Goal: Task Accomplishment & Management: Use online tool/utility

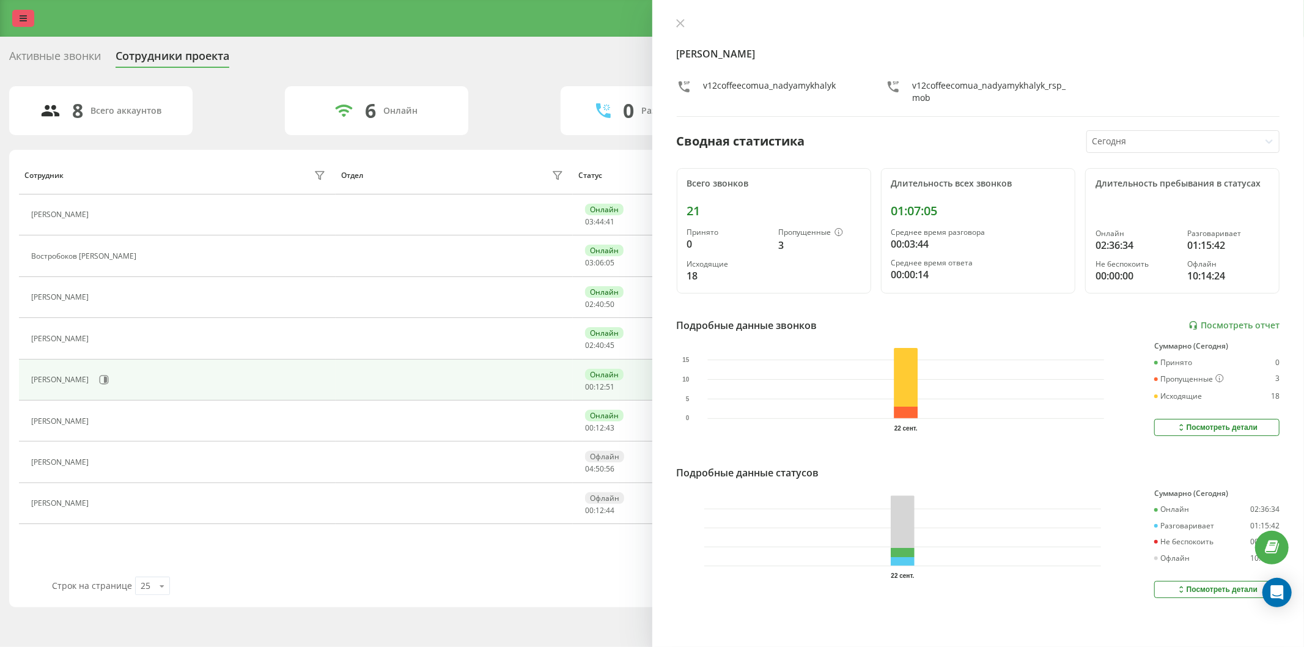
click at [15, 23] on link at bounding box center [23, 18] width 22 height 17
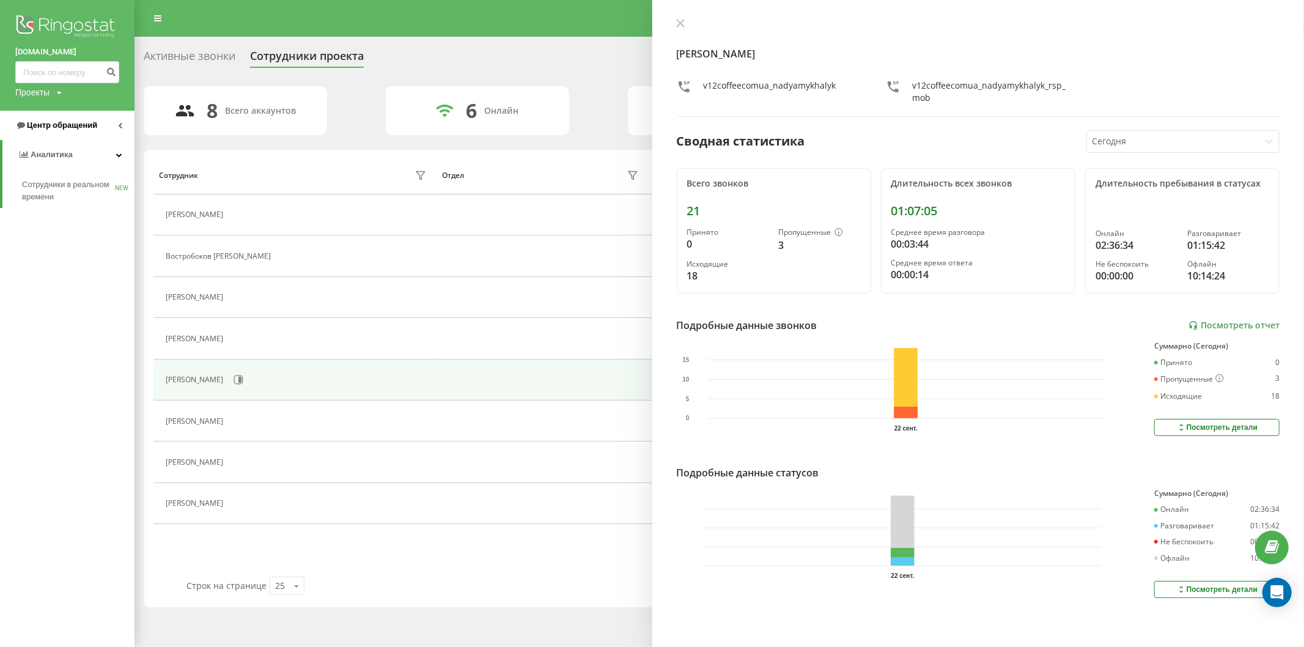
click at [82, 117] on link "Центр обращений" at bounding box center [67, 125] width 134 height 29
click at [89, 193] on span "Отчет о пропущенных необработанных звонках" at bounding box center [75, 205] width 106 height 24
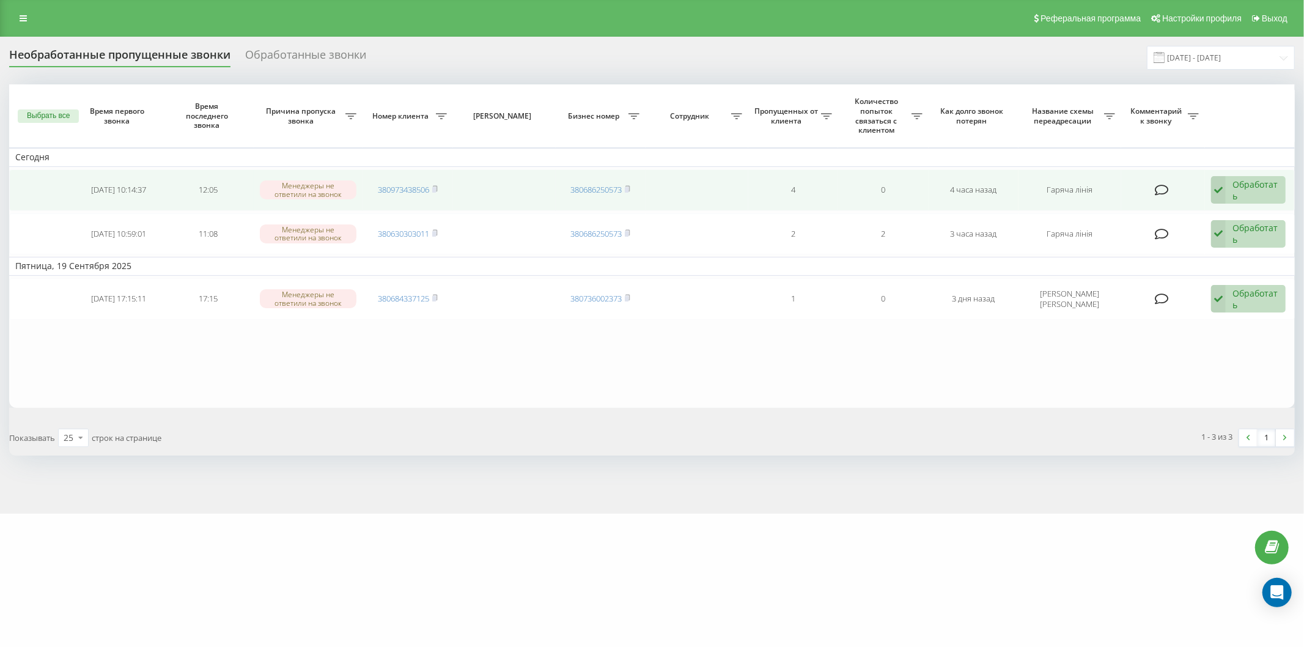
click at [439, 186] on td "380973438506" at bounding box center [408, 190] width 90 height 42
click at [435, 188] on rect at bounding box center [434, 190] width 4 height 6
click at [434, 186] on icon at bounding box center [435, 188] width 6 height 7
click at [1239, 190] on div "Обработать" at bounding box center [1256, 190] width 46 height 23
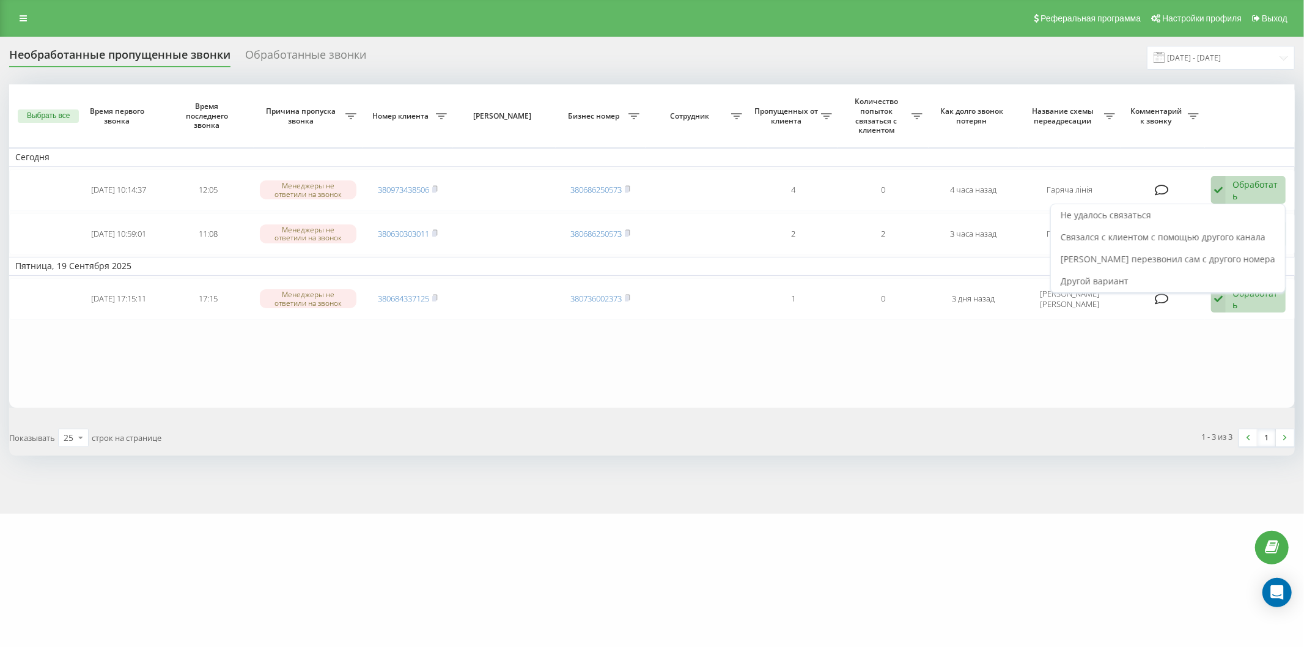
click at [1203, 237] on span "Связался с клиентом с помощью другого канала" at bounding box center [1163, 237] width 205 height 12
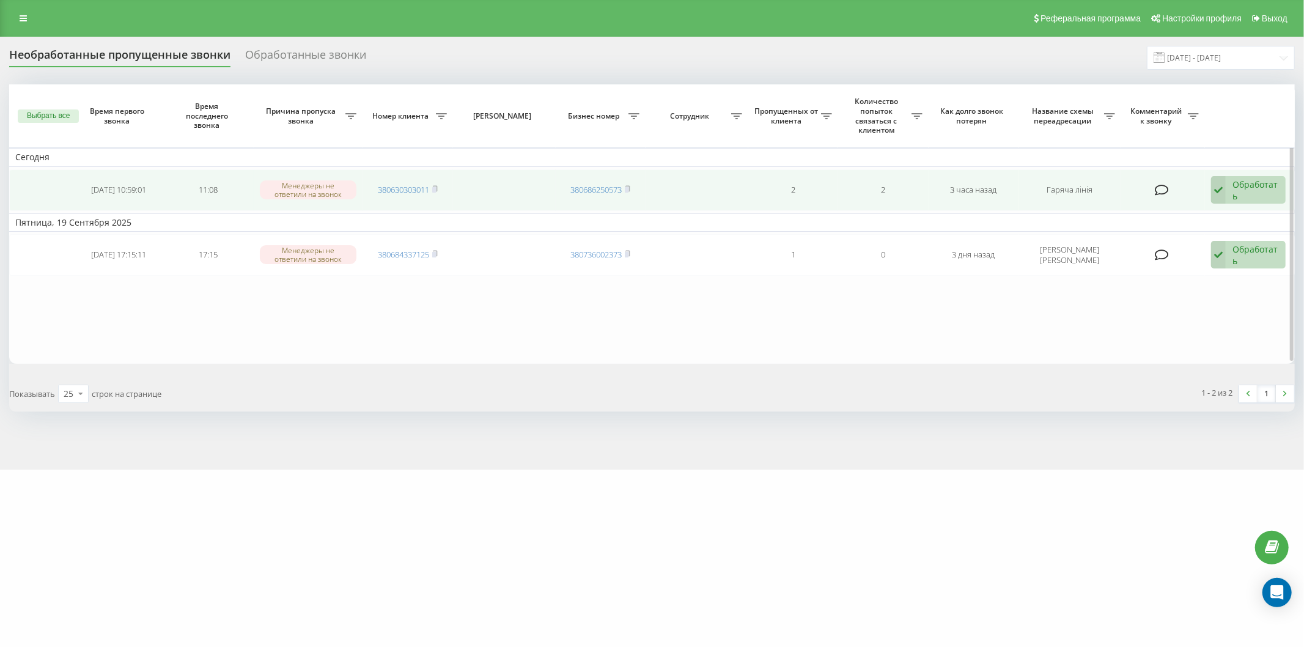
click at [442, 188] on td "380630303011" at bounding box center [408, 190] width 90 height 42
click at [438, 187] on icon at bounding box center [435, 188] width 6 height 7
